Goal: Information Seeking & Learning: Understand process/instructions

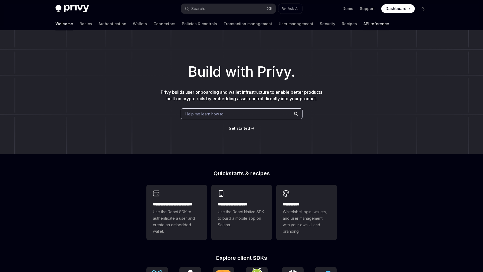
click at [364, 25] on link "API reference" at bounding box center [377, 23] width 26 height 13
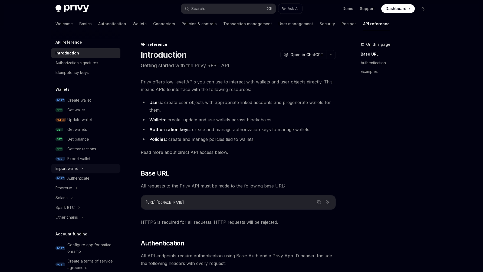
click at [75, 167] on div "Import wallet" at bounding box center [66, 168] width 22 height 6
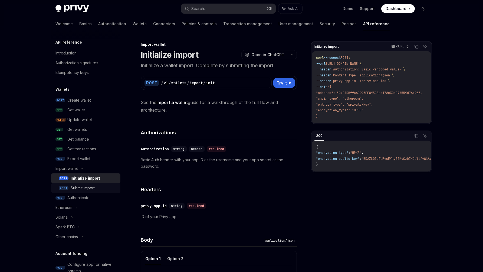
click at [81, 185] on div "Submit import" at bounding box center [83, 188] width 24 height 6
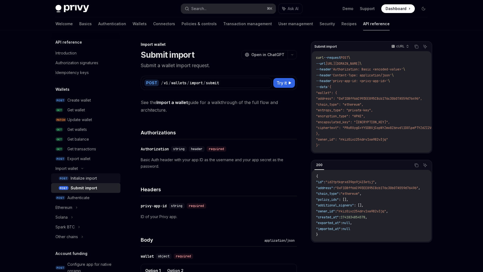
click at [82, 177] on div "Initialize import" at bounding box center [84, 178] width 26 height 6
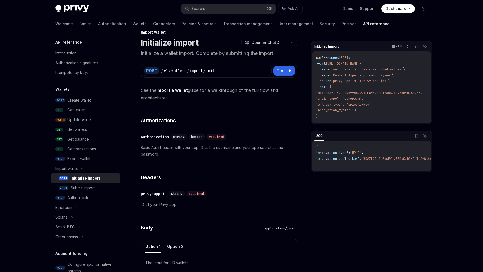
scroll to position [110, 0]
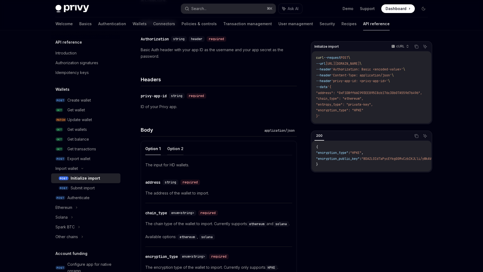
click at [170, 149] on button "Option 2" at bounding box center [175, 148] width 16 height 13
click at [148, 149] on button "Option 1" at bounding box center [152, 148] width 15 height 13
click at [174, 147] on button "Option 2" at bounding box center [175, 148] width 16 height 13
click at [277, 102] on div "​ privy-app-id string required ID of your Privy app." at bounding box center [219, 101] width 156 height 30
click at [133, 21] on link "Wallets" at bounding box center [140, 23] width 14 height 13
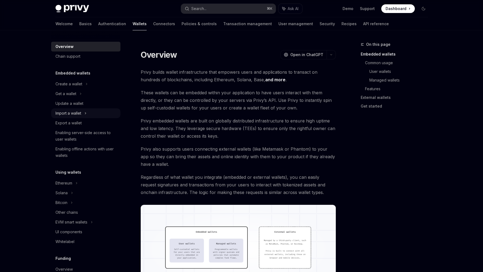
click at [77, 117] on div "Import a wallet" at bounding box center [85, 113] width 69 height 10
type textarea "*"
